Goal: Task Accomplishment & Management: Manage account settings

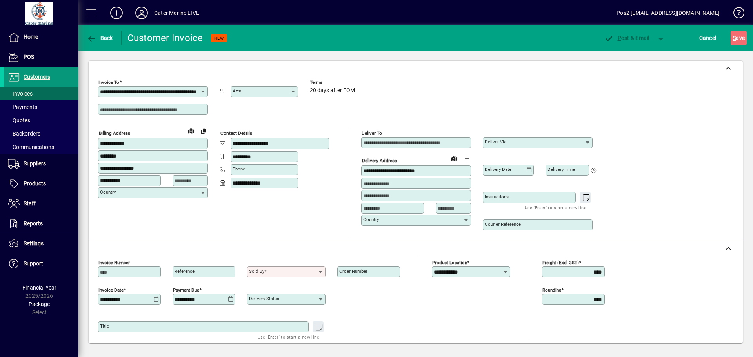
click at [38, 78] on span "Customers" at bounding box center [37, 77] width 27 height 6
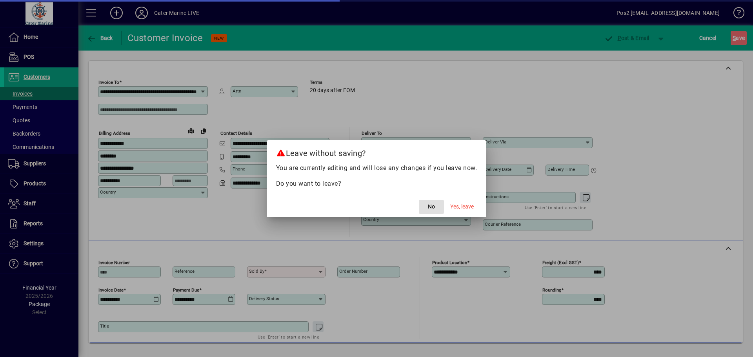
click at [431, 209] on span "No" at bounding box center [431, 207] width 7 height 8
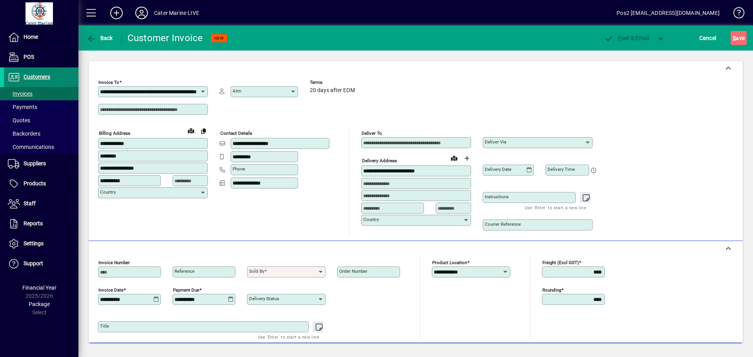
click at [36, 77] on span "Customers" at bounding box center [37, 77] width 27 height 6
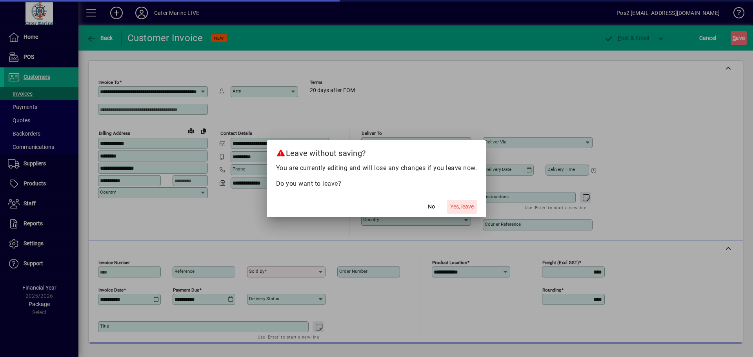
click at [464, 206] on span "Yes, leave" at bounding box center [462, 207] width 24 height 8
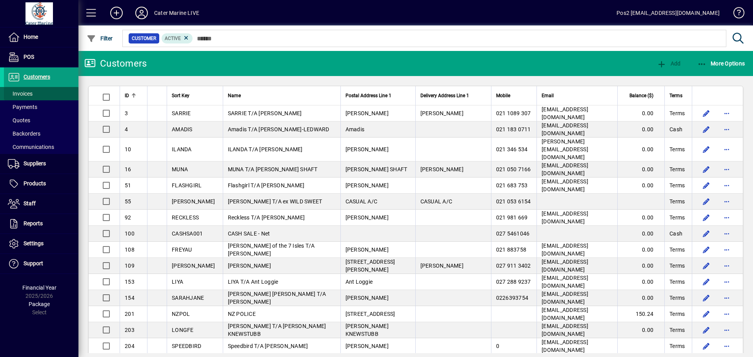
click at [37, 93] on span at bounding box center [41, 93] width 75 height 19
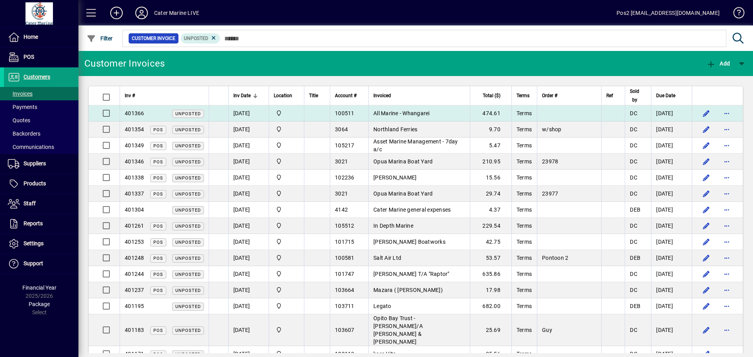
click at [409, 112] on span "All Marine - Whangarei" at bounding box center [401, 113] width 56 height 6
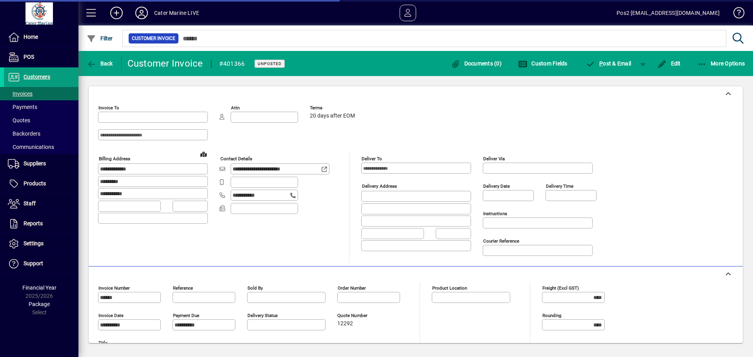
type input "**********"
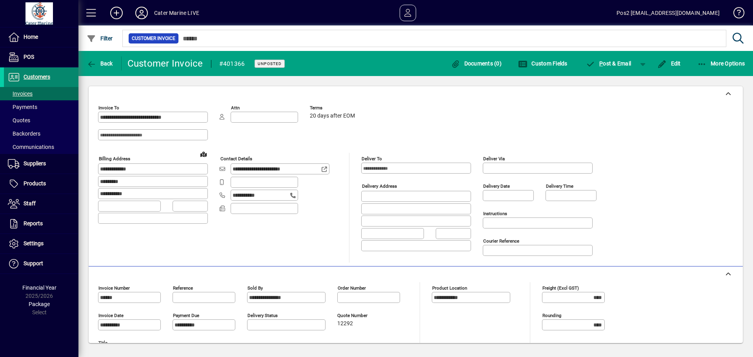
click at [32, 76] on span "Customers" at bounding box center [37, 77] width 27 height 6
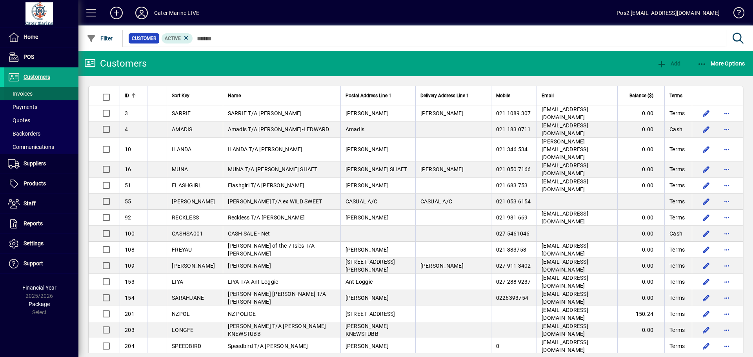
click at [22, 93] on span "Invoices" at bounding box center [20, 94] width 25 height 6
